Goal: Information Seeking & Learning: Learn about a topic

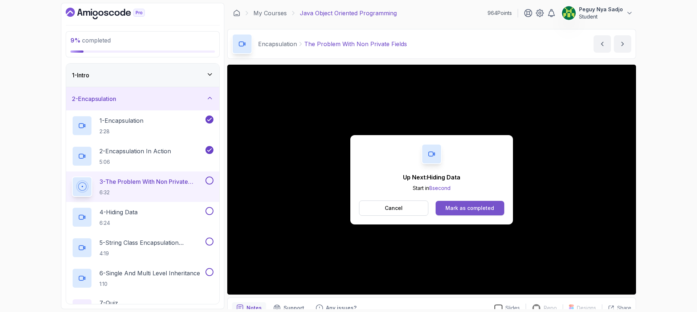
click at [451, 204] on button "Mark as completed" at bounding box center [469, 208] width 69 height 15
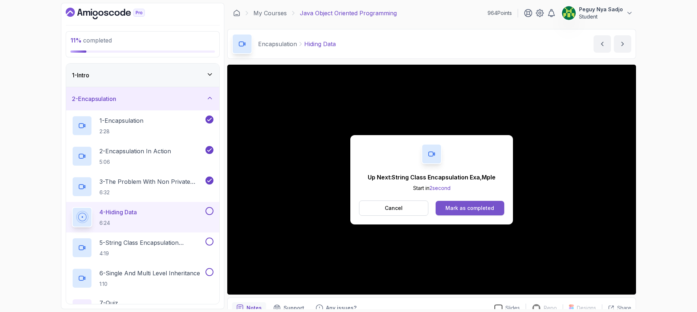
drag, startPoint x: 470, startPoint y: 209, endPoint x: 447, endPoint y: 208, distance: 22.9
click at [447, 208] on div "Mark as completed" at bounding box center [469, 207] width 49 height 7
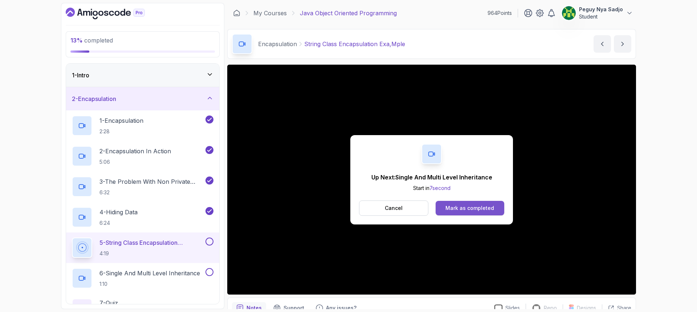
click at [482, 205] on div "Mark as completed" at bounding box center [469, 207] width 49 height 7
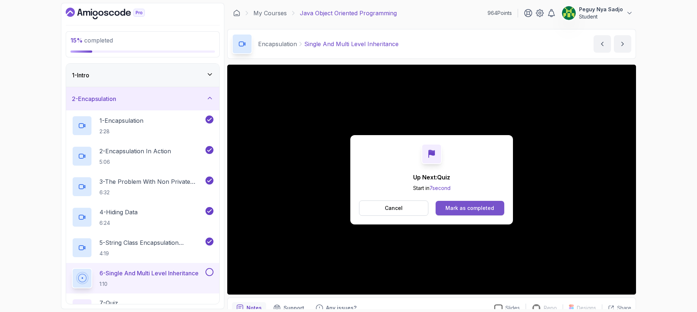
click at [483, 205] on div "Mark as completed" at bounding box center [469, 207] width 49 height 7
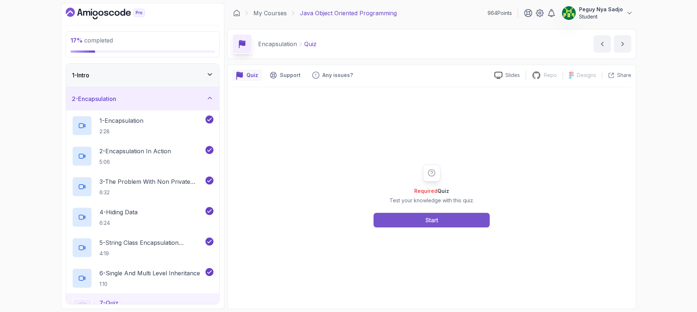
click at [439, 221] on button "Start" at bounding box center [431, 220] width 116 height 15
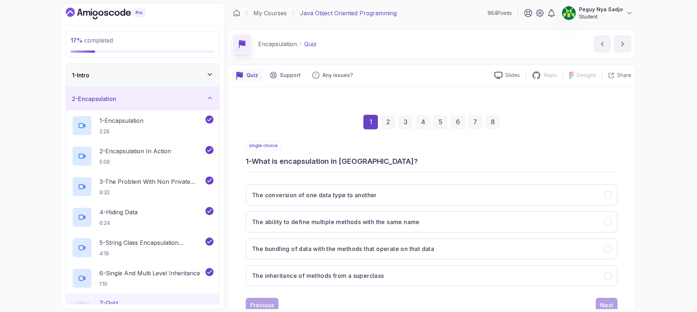
click at [439, 221] on button "The ability to define multiple methods with the same name" at bounding box center [432, 221] width 372 height 21
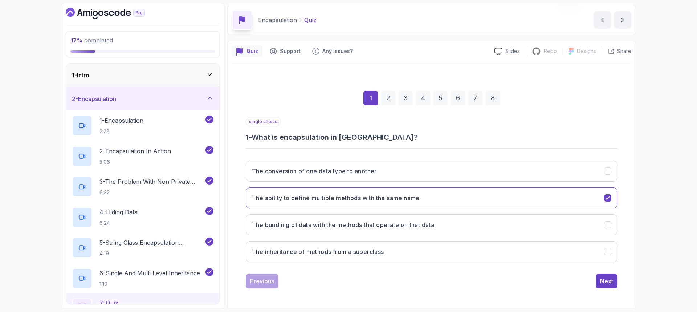
scroll to position [24, 0]
click at [439, 221] on button "The bundling of data with the methods that operate on that data" at bounding box center [432, 224] width 372 height 21
click at [613, 281] on div "Next" at bounding box center [606, 281] width 13 height 9
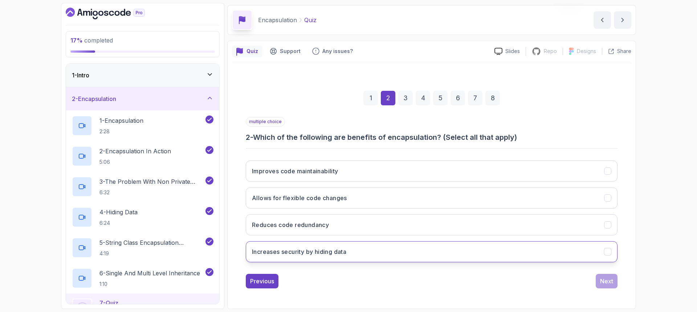
click at [486, 245] on button "Increases security by hiding data" at bounding box center [432, 251] width 372 height 21
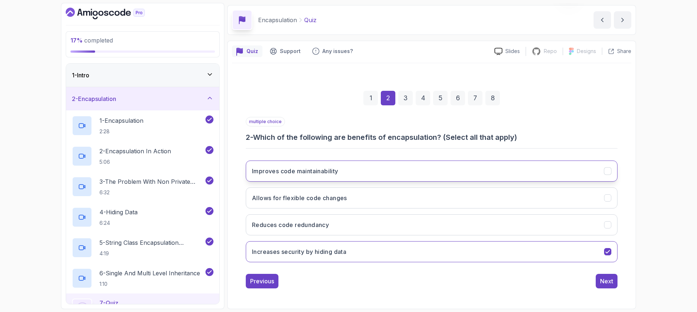
click at [485, 170] on button "Improves code maintainability" at bounding box center [432, 170] width 372 height 21
click at [460, 201] on button "Allows for flexible code changes" at bounding box center [432, 197] width 372 height 21
click at [598, 279] on button "Next" at bounding box center [607, 281] width 22 height 15
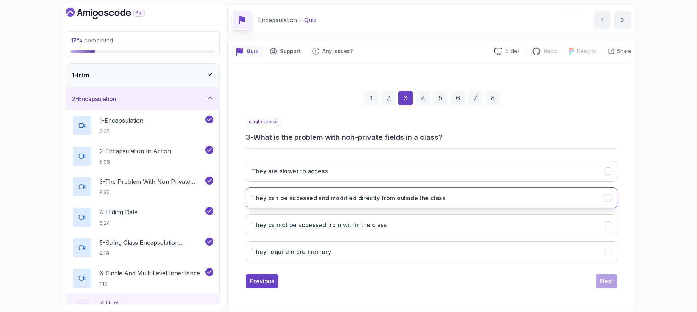
click at [324, 192] on button "They can be accessed and modified directly from outside the class" at bounding box center [432, 197] width 372 height 21
drag, startPoint x: 604, startPoint y: 279, endPoint x: 604, endPoint y: 286, distance: 7.3
click at [604, 286] on button "Next" at bounding box center [607, 281] width 22 height 15
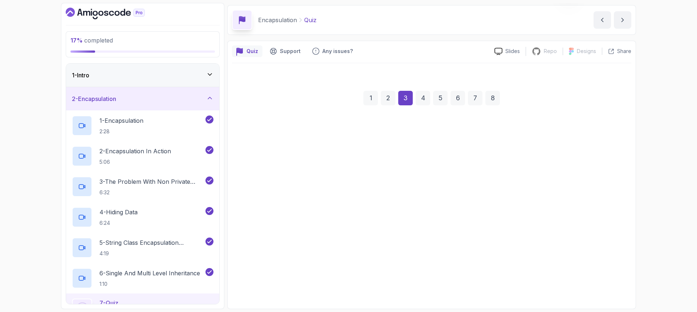
click at [604, 286] on div "1 2 3 4 5 6 7 8 single choice 3 - What is the problem with non-private fields i…" at bounding box center [432, 183] width 372 height 209
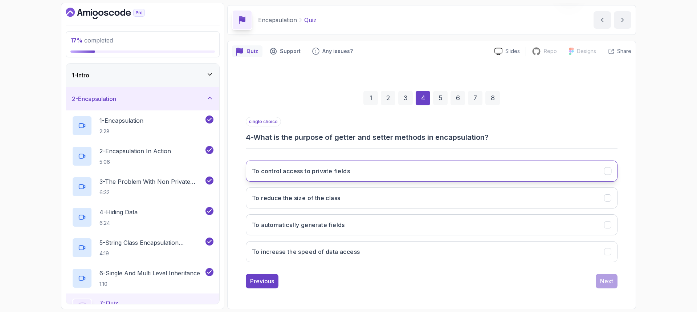
click at [494, 168] on button "To control access to private fields" at bounding box center [432, 170] width 372 height 21
click at [607, 283] on div "Next" at bounding box center [606, 281] width 13 height 9
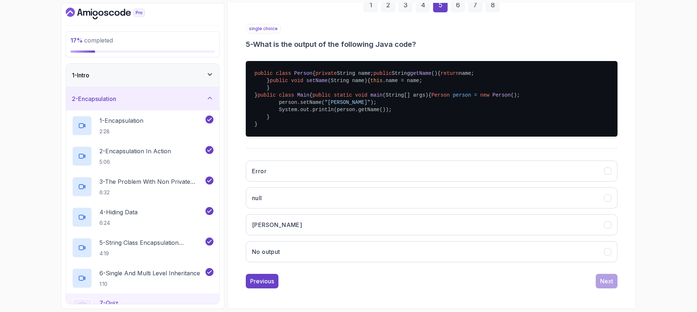
scroll to position [168, 0]
click at [328, 233] on button "[PERSON_NAME]" at bounding box center [432, 224] width 372 height 21
drag, startPoint x: 604, startPoint y: 285, endPoint x: 604, endPoint y: 289, distance: 4.7
click at [604, 285] on div "Next" at bounding box center [606, 281] width 13 height 9
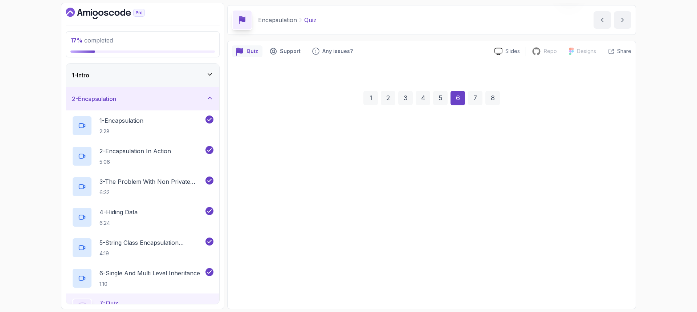
scroll to position [24, 0]
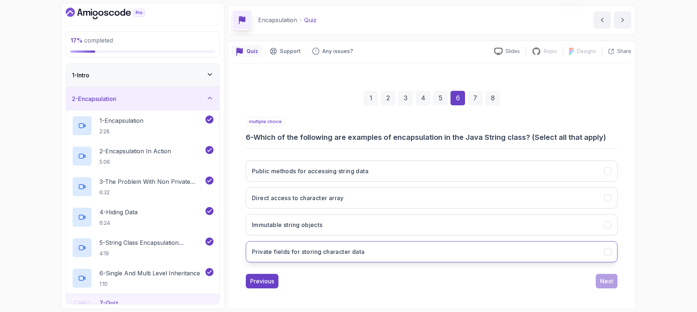
click at [436, 258] on button "Private fields for storing character data" at bounding box center [432, 251] width 372 height 21
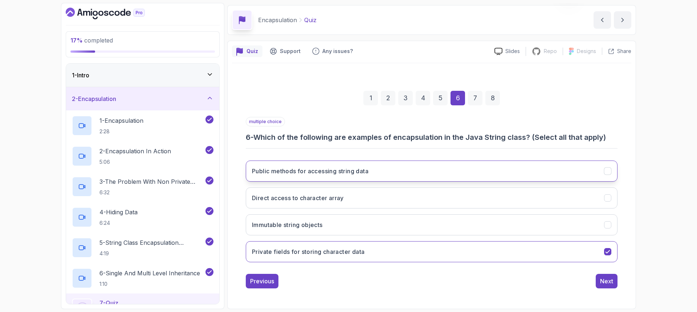
click at [333, 177] on button "Public methods for accessing string data" at bounding box center [432, 170] width 372 height 21
drag, startPoint x: 606, startPoint y: 278, endPoint x: 601, endPoint y: 283, distance: 7.4
click at [601, 283] on div "Next" at bounding box center [606, 281] width 13 height 9
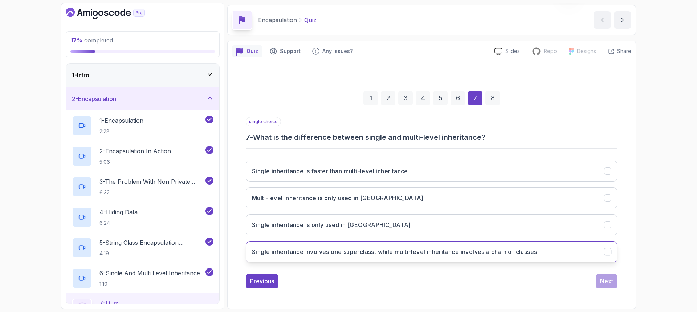
click at [497, 253] on h3 "Single inheritance involves one superclass, while multi-level inheritance invol…" at bounding box center [394, 251] width 285 height 9
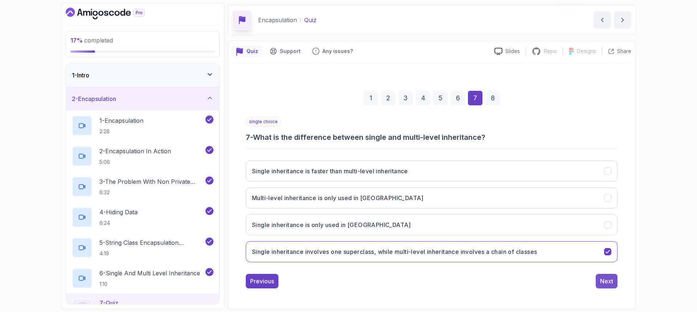
click at [604, 275] on button "Next" at bounding box center [607, 281] width 22 height 15
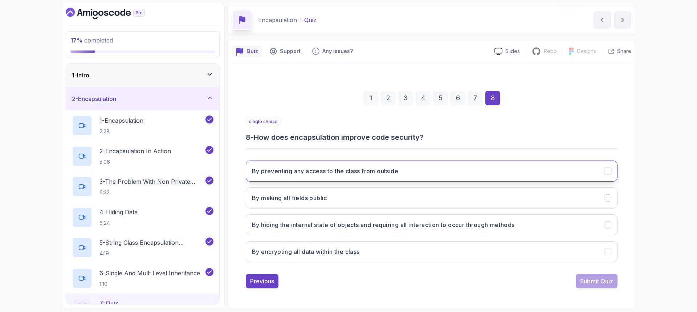
click at [368, 173] on h3 "By preventing any access to the class from outside" at bounding box center [325, 171] width 146 height 9
click at [604, 278] on div "Submit Quiz" at bounding box center [596, 281] width 33 height 9
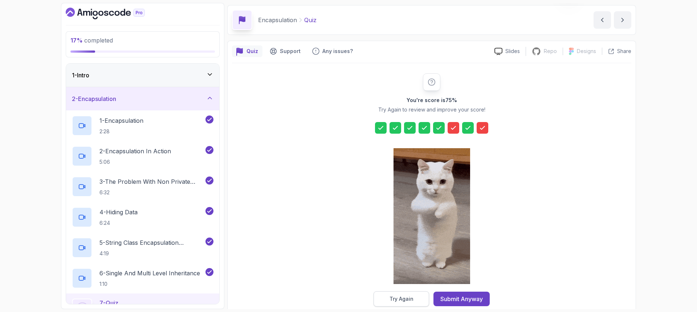
click at [402, 294] on button "Try Again" at bounding box center [401, 298] width 56 height 15
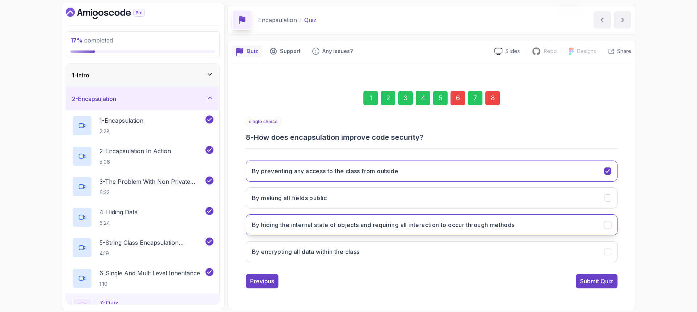
click at [360, 221] on h3 "By hiding the internal state of objects and requiring all interaction to occur …" at bounding box center [383, 224] width 263 height 9
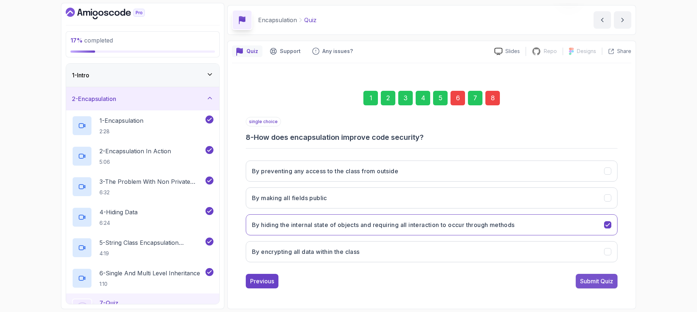
click at [600, 278] on div "Submit Quiz" at bounding box center [596, 281] width 33 height 9
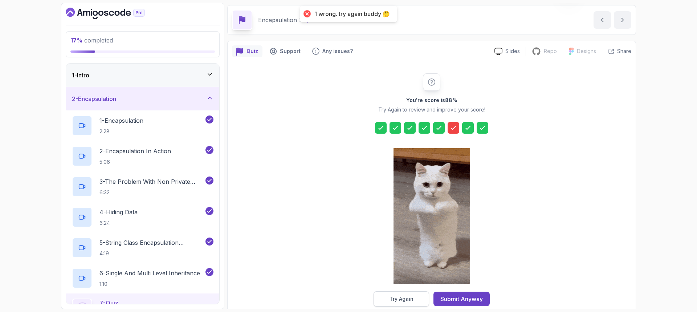
click at [406, 300] on div "Try Again" at bounding box center [401, 298] width 24 height 7
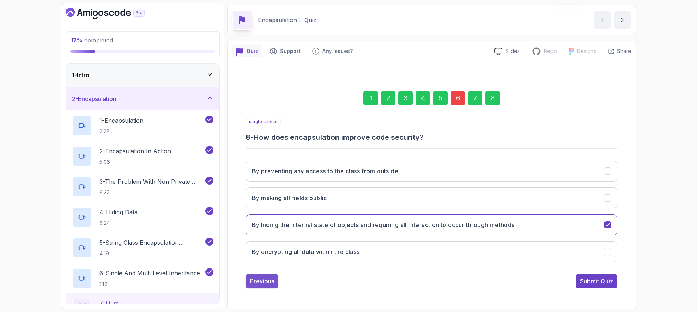
click at [263, 278] on div "Previous" at bounding box center [262, 281] width 24 height 9
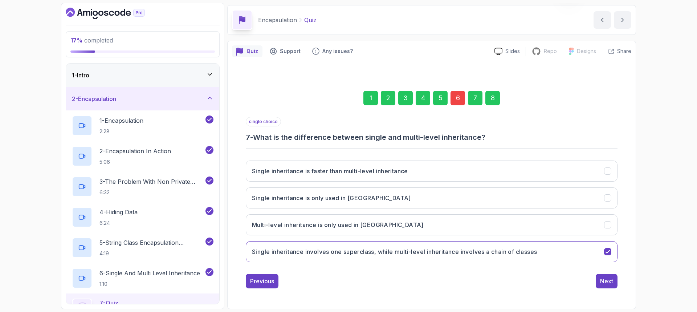
click at [263, 278] on div "Previous" at bounding box center [262, 281] width 24 height 9
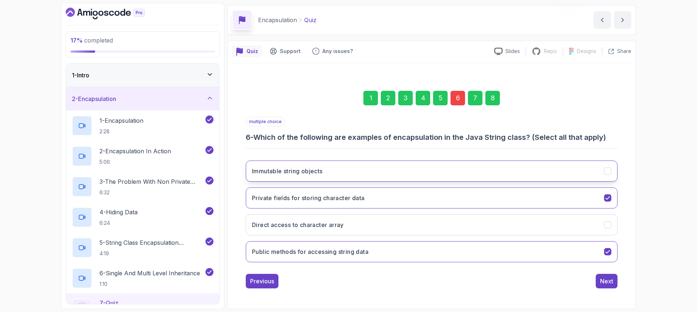
click at [340, 171] on button "Immutable string objects" at bounding box center [432, 170] width 372 height 21
click at [612, 279] on div "Next" at bounding box center [606, 281] width 13 height 9
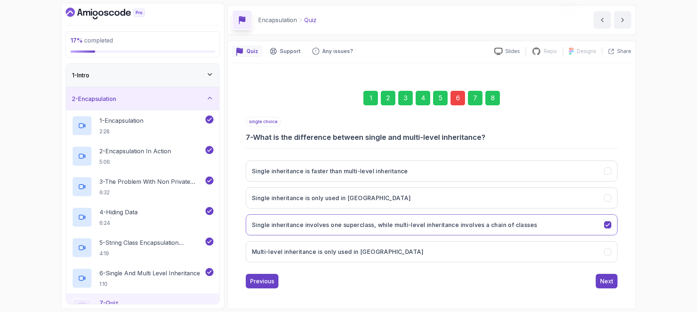
click at [612, 279] on div "Next" at bounding box center [606, 281] width 13 height 9
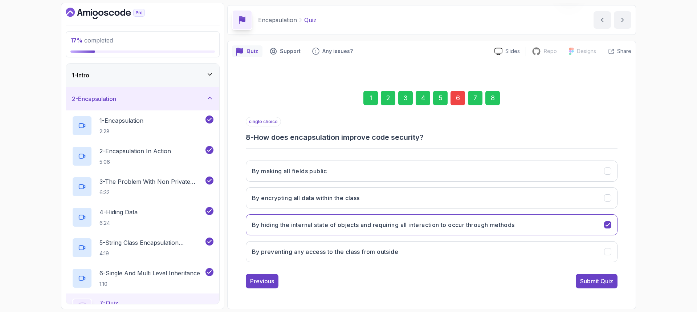
click at [612, 279] on div "Submit Quiz" at bounding box center [596, 281] width 33 height 9
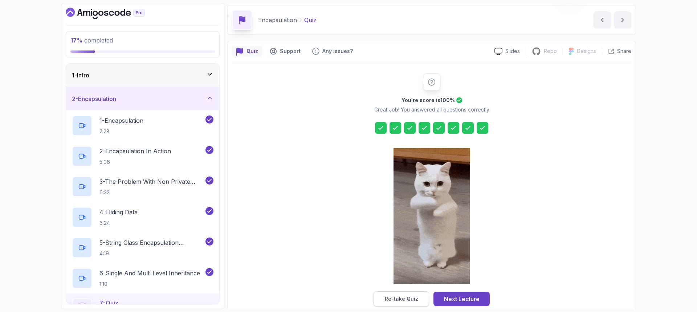
click at [383, 298] on button "Re-take Quiz" at bounding box center [401, 298] width 56 height 15
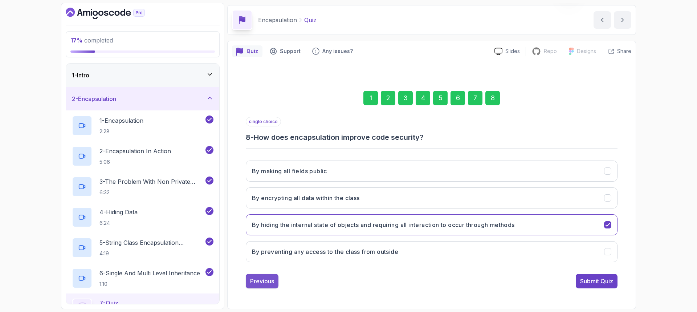
click at [273, 282] on div "Previous" at bounding box center [262, 281] width 24 height 9
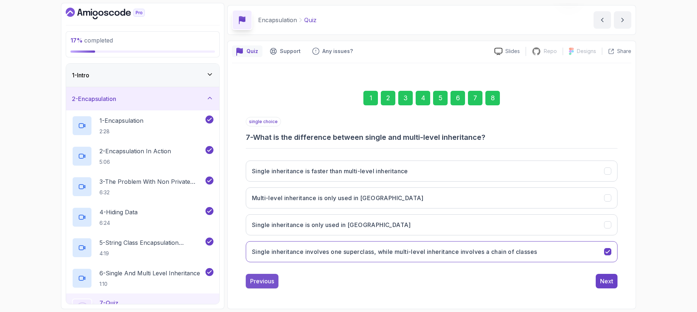
click at [265, 282] on div "Previous" at bounding box center [262, 281] width 24 height 9
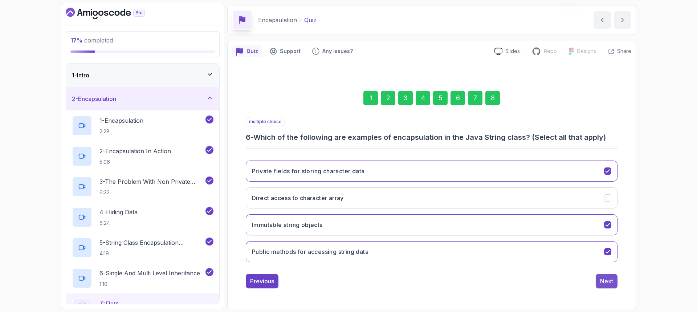
click at [606, 279] on div "Next" at bounding box center [606, 281] width 13 height 9
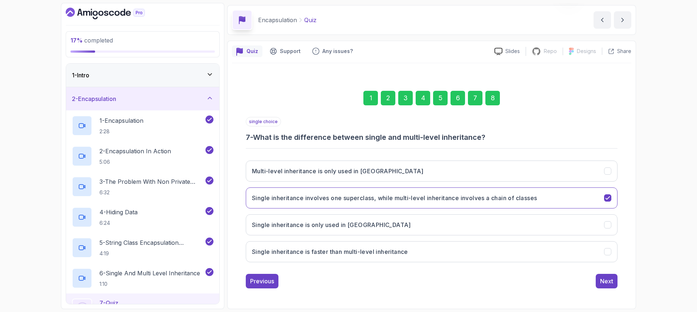
click at [606, 279] on div "Next" at bounding box center [606, 281] width 13 height 9
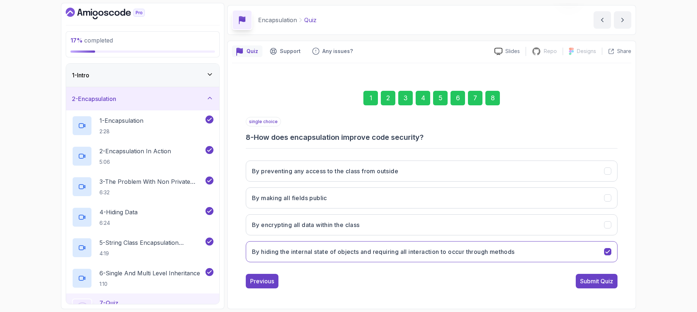
click at [606, 279] on div "Submit Quiz" at bounding box center [596, 281] width 33 height 9
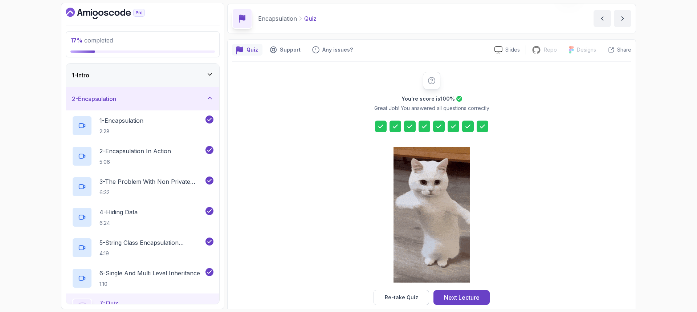
scroll to position [26, 0]
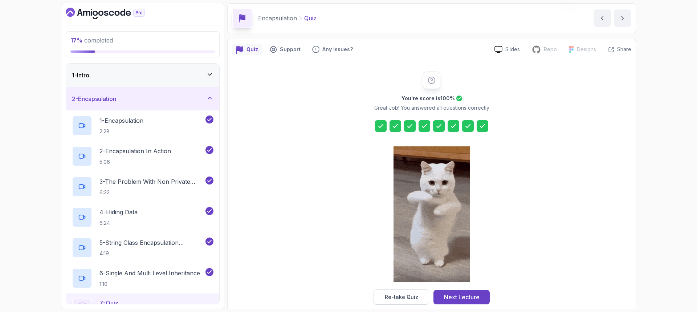
click at [212, 97] on icon at bounding box center [209, 97] width 7 height 7
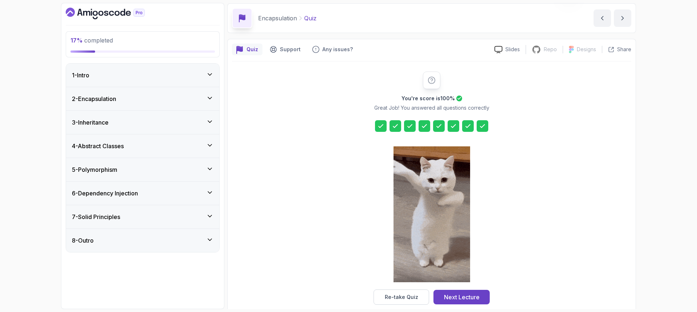
click at [210, 116] on div "3 - Inheritance" at bounding box center [142, 122] width 153 height 23
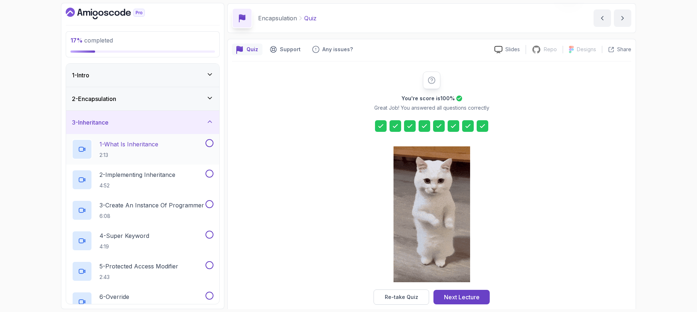
click at [141, 146] on p "1 - What Is Inheritance" at bounding box center [128, 144] width 59 height 9
